Goal: Information Seeking & Learning: Check status

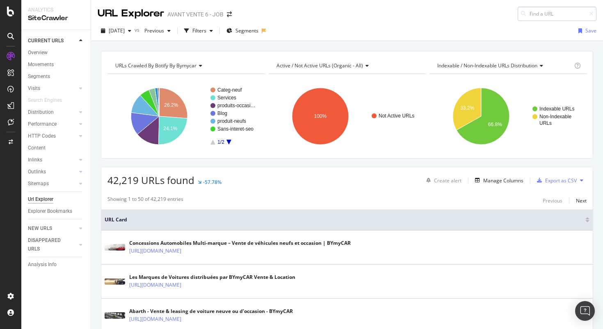
click at [547, 14] on input at bounding box center [557, 14] width 79 height 14
type input "[URL][DOMAIN_NAME]"
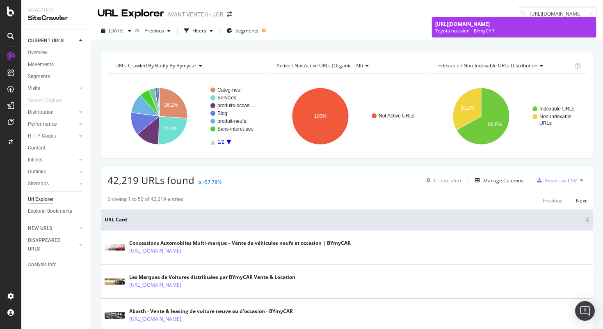
click at [531, 29] on div "Toyota occasion - BYmyCAR" at bounding box center [515, 31] width 158 height 7
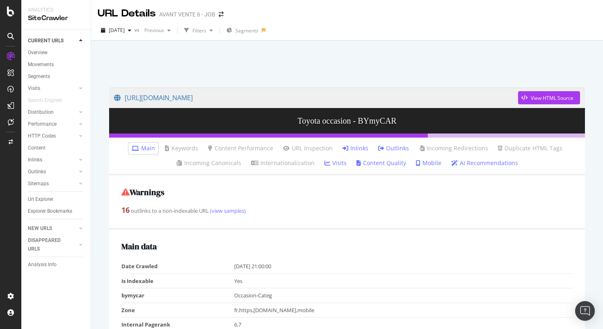
click at [352, 144] on link "Inlinks" at bounding box center [356, 148] width 26 height 8
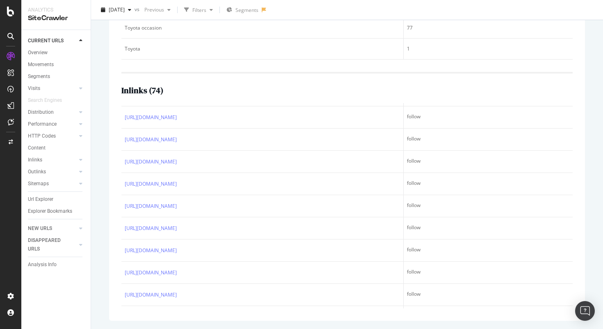
scroll to position [372, 0]
